Goal: Navigation & Orientation: Find specific page/section

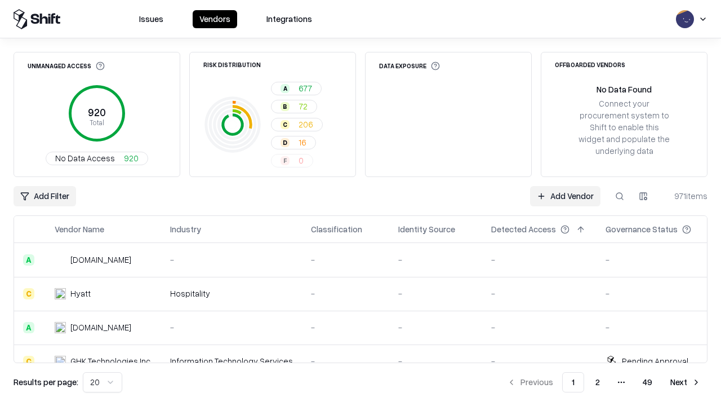
click at [103, 382] on html "Issues Vendors Integrations Unmanaged Access 920 Total No Data Access 920 Risk …" at bounding box center [360, 203] width 721 height 406
click at [686, 382] on button "Next" at bounding box center [686, 382] width 44 height 20
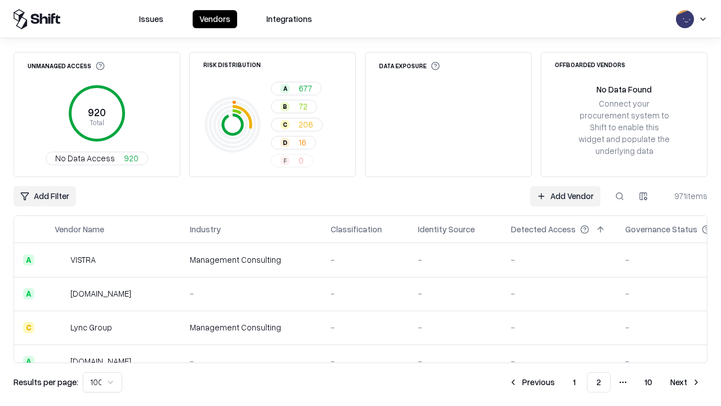
click at [686, 382] on button "Next" at bounding box center [686, 382] width 44 height 20
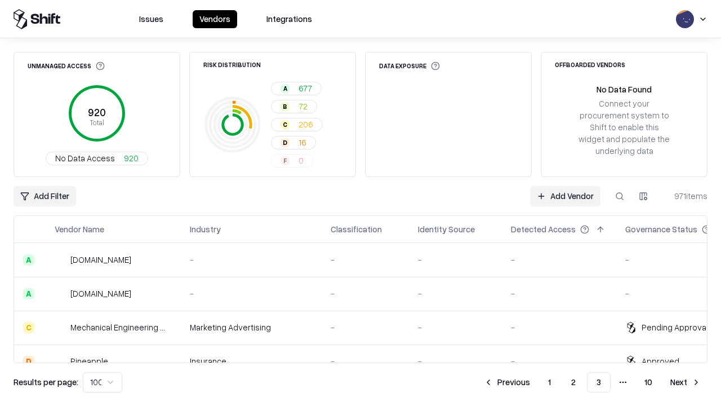
click at [686, 382] on button "Next" at bounding box center [686, 382] width 44 height 20
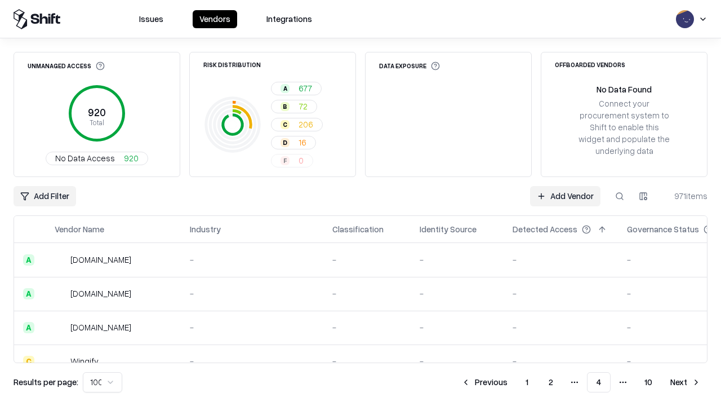
click at [686, 382] on button "Next" at bounding box center [686, 382] width 44 height 20
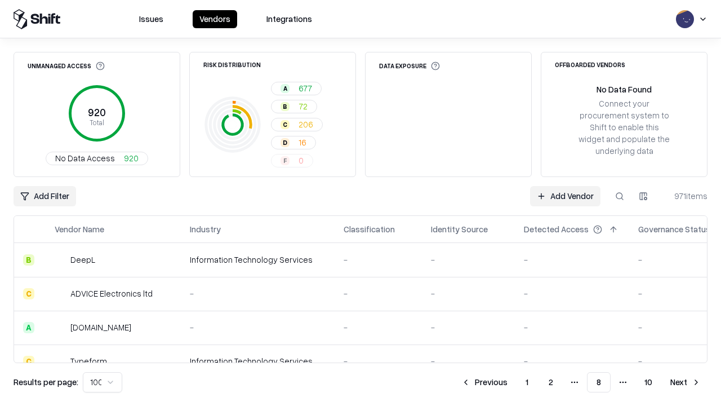
click at [686, 382] on button "Next" at bounding box center [686, 382] width 44 height 20
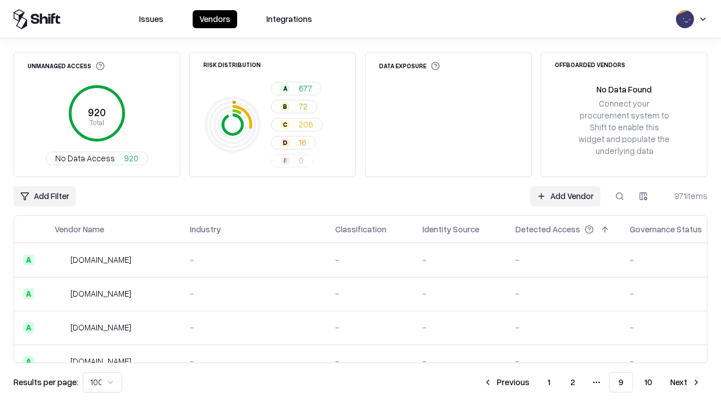
click at [686, 382] on button "Next" at bounding box center [686, 382] width 44 height 20
click at [532, 382] on button "Previous" at bounding box center [532, 382] width 60 height 20
click at [506, 382] on button "Previous" at bounding box center [507, 382] width 60 height 20
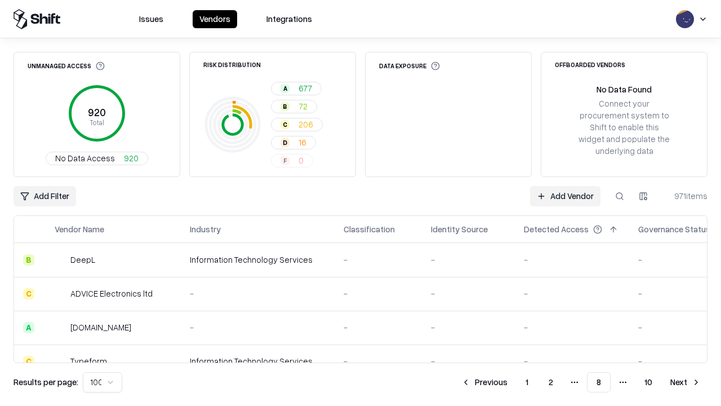
click at [484, 382] on button "Previous" at bounding box center [485, 382] width 60 height 20
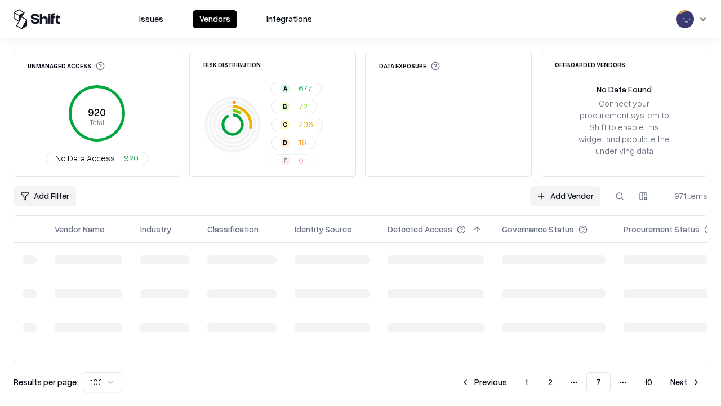
click at [484, 382] on button "Previous" at bounding box center [484, 382] width 60 height 20
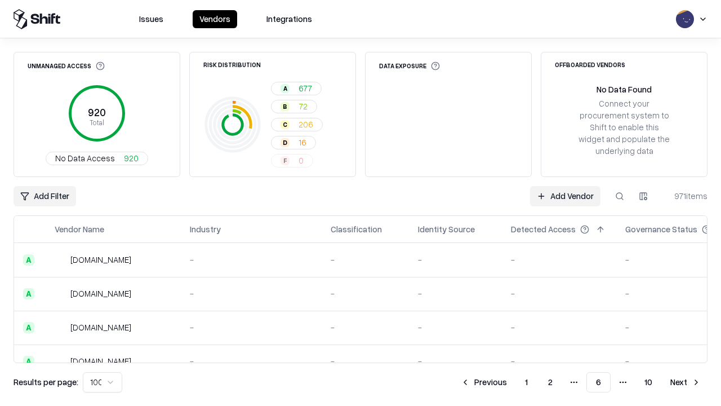
click at [484, 382] on button "Previous" at bounding box center [484, 382] width 60 height 20
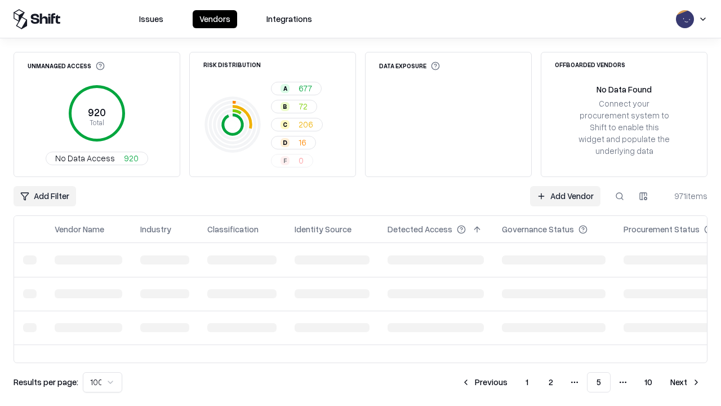
click at [484, 382] on button "Previous" at bounding box center [485, 382] width 60 height 20
